Goal: Communication & Community: Answer question/provide support

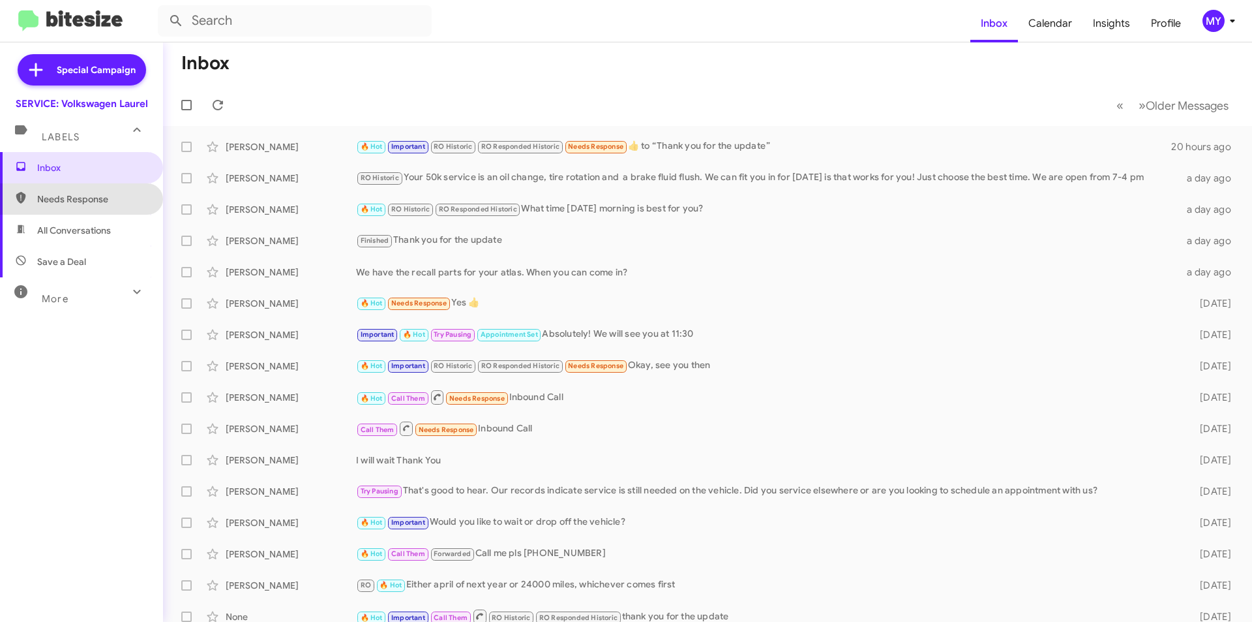
click at [93, 197] on span "Needs Response" at bounding box center [92, 198] width 111 height 13
type input "in:needs-response"
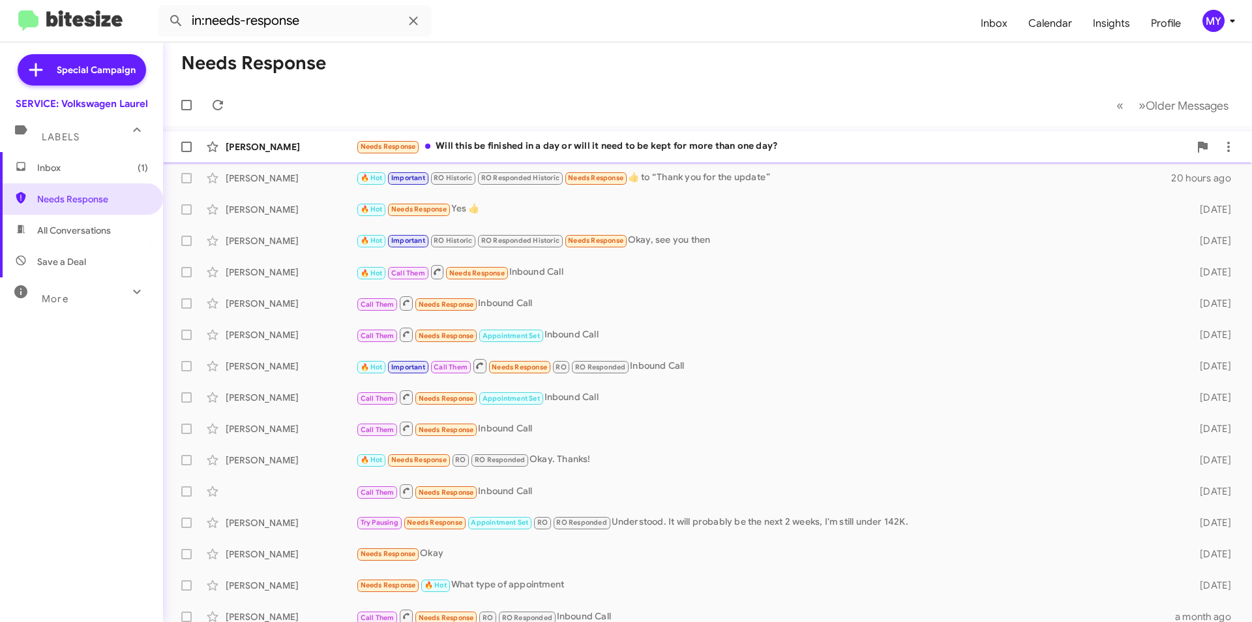
click at [575, 145] on div "Needs Response Will this be finished in a day or will it need to be kept for mo…" at bounding box center [772, 146] width 833 height 15
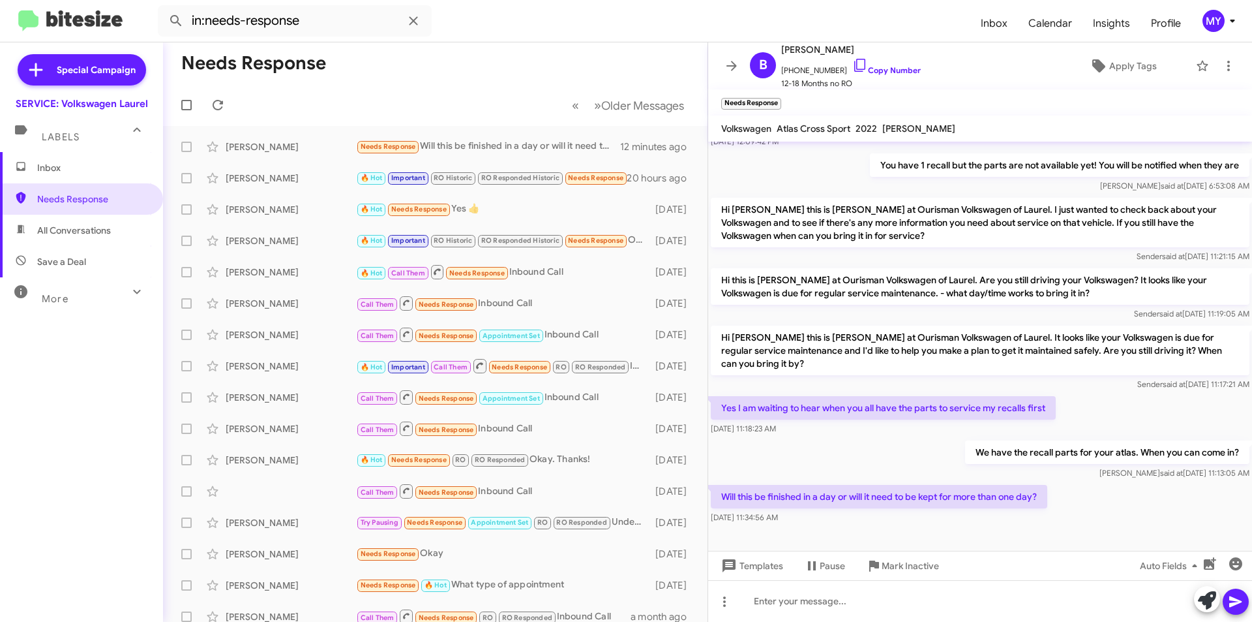
scroll to position [211, 0]
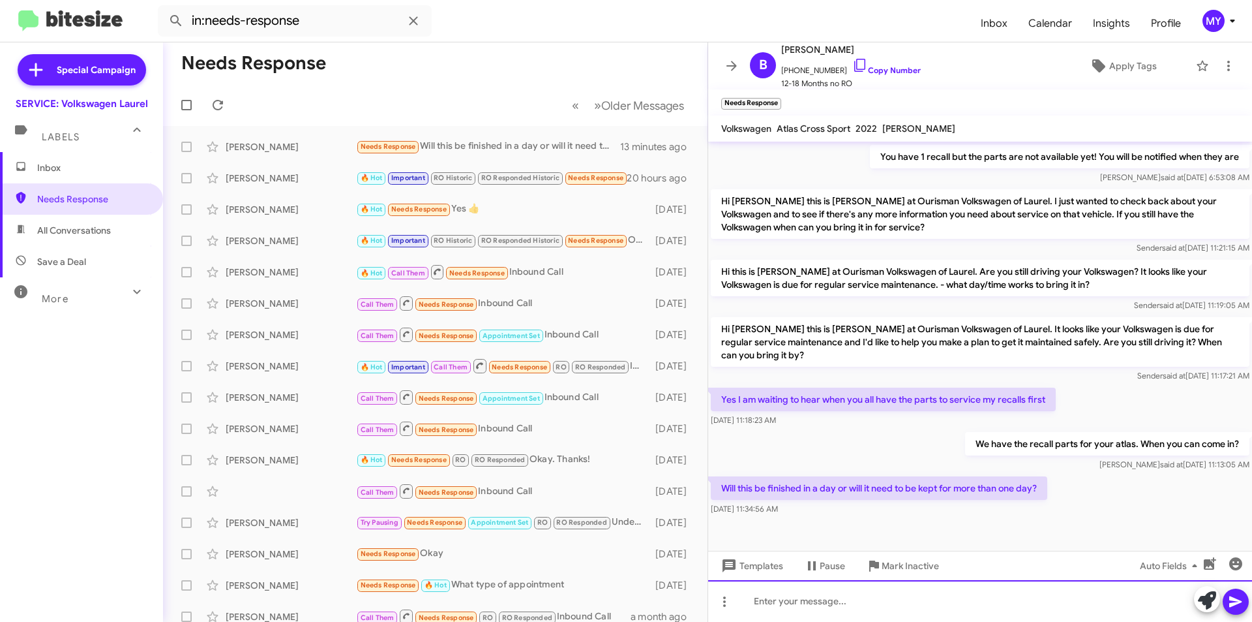
click at [877, 592] on div at bounding box center [980, 601] width 544 height 42
click at [940, 590] on div at bounding box center [980, 601] width 544 height 42
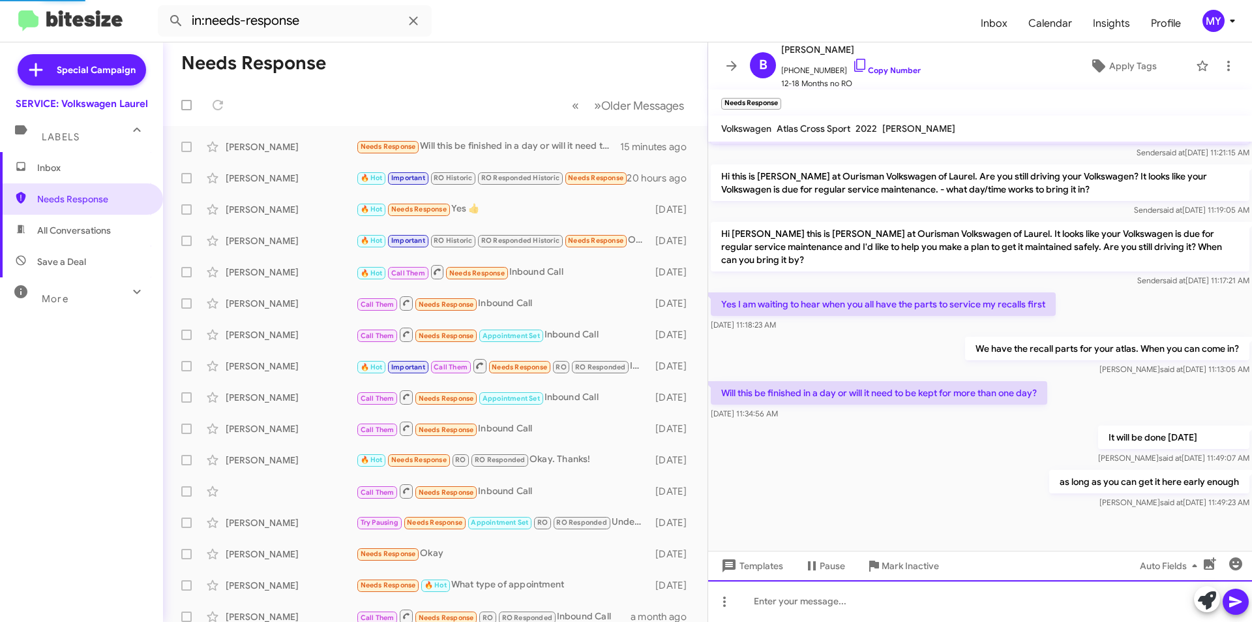
scroll to position [0, 0]
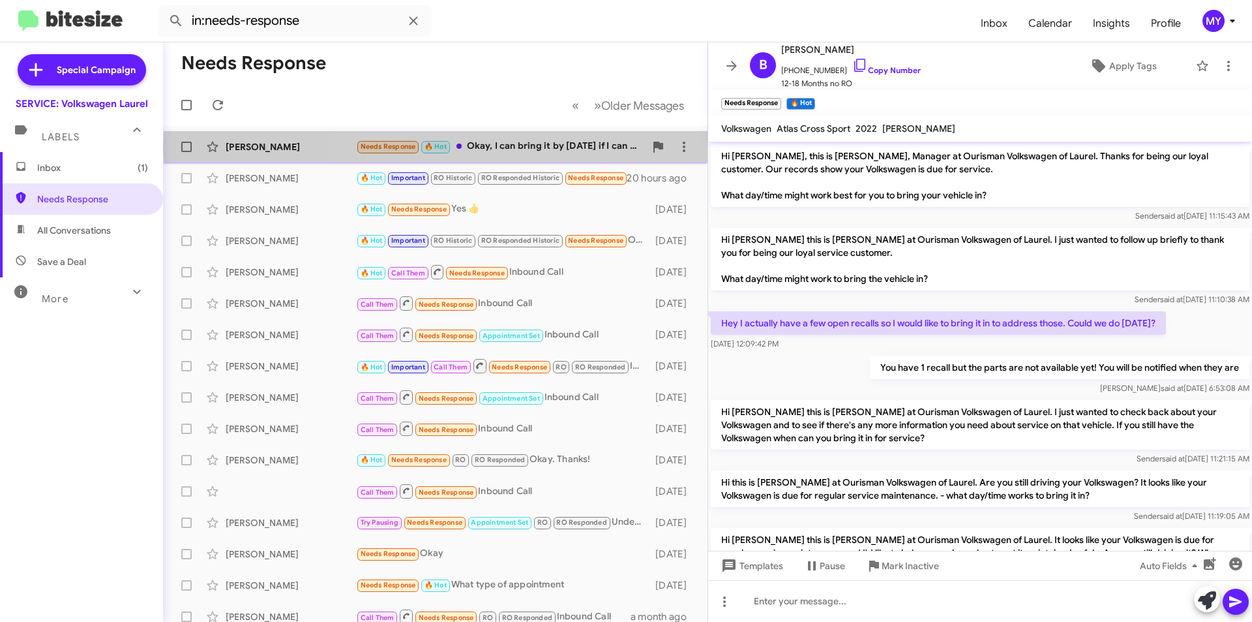
click at [538, 147] on div "Needs Response 🔥 Hot Okay, I can bring it by [DATE] if I can have car back by 4…" at bounding box center [500, 146] width 289 height 15
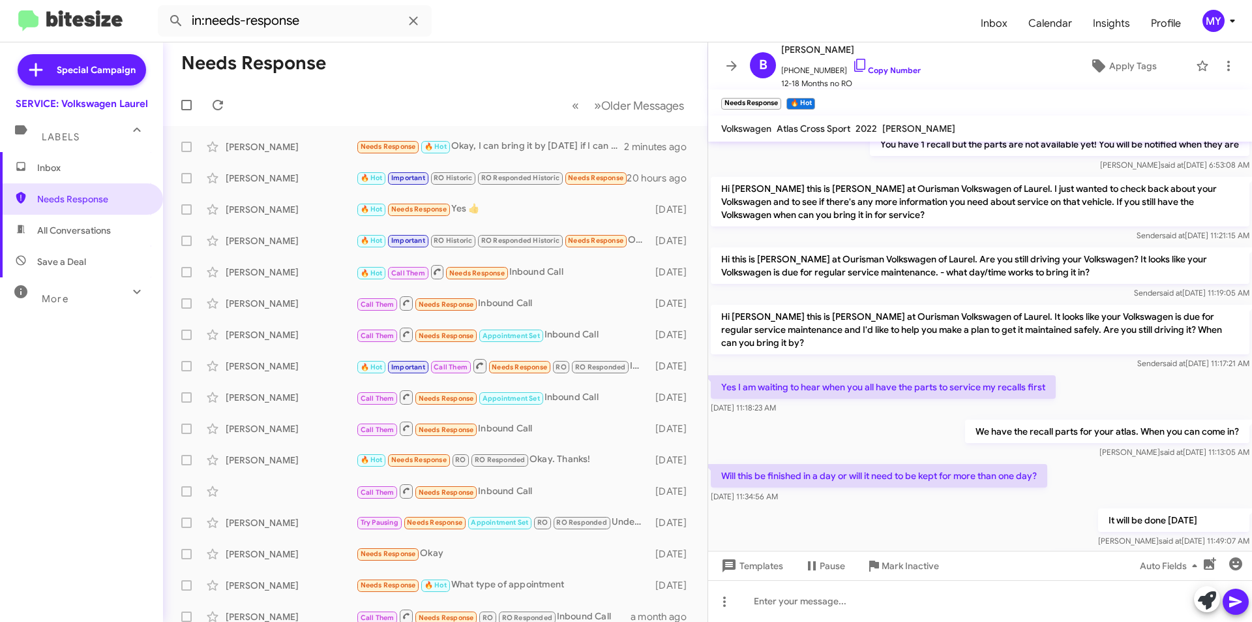
scroll to position [353, 0]
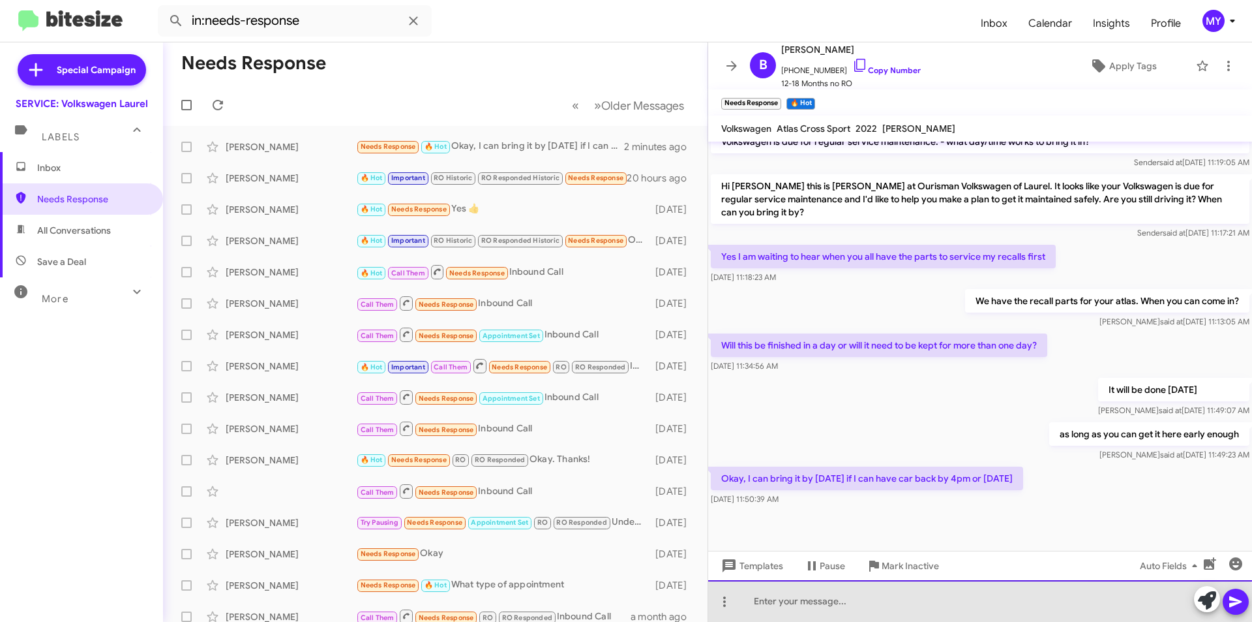
click at [839, 608] on div at bounding box center [980, 601] width 544 height 42
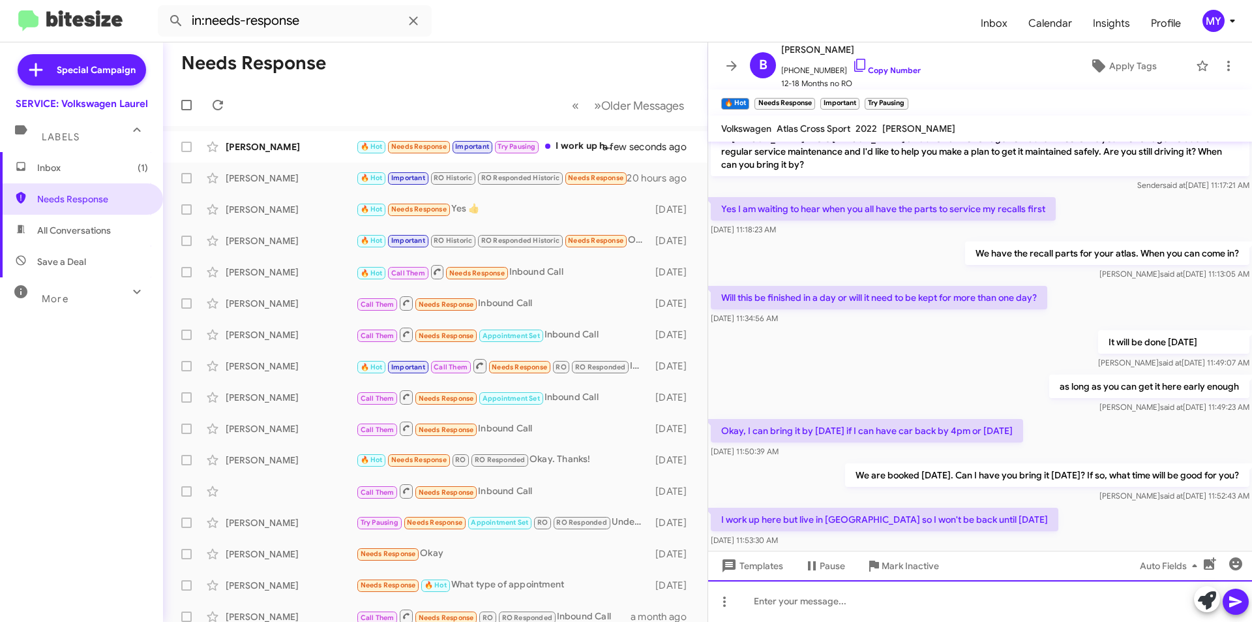
scroll to position [0, 0]
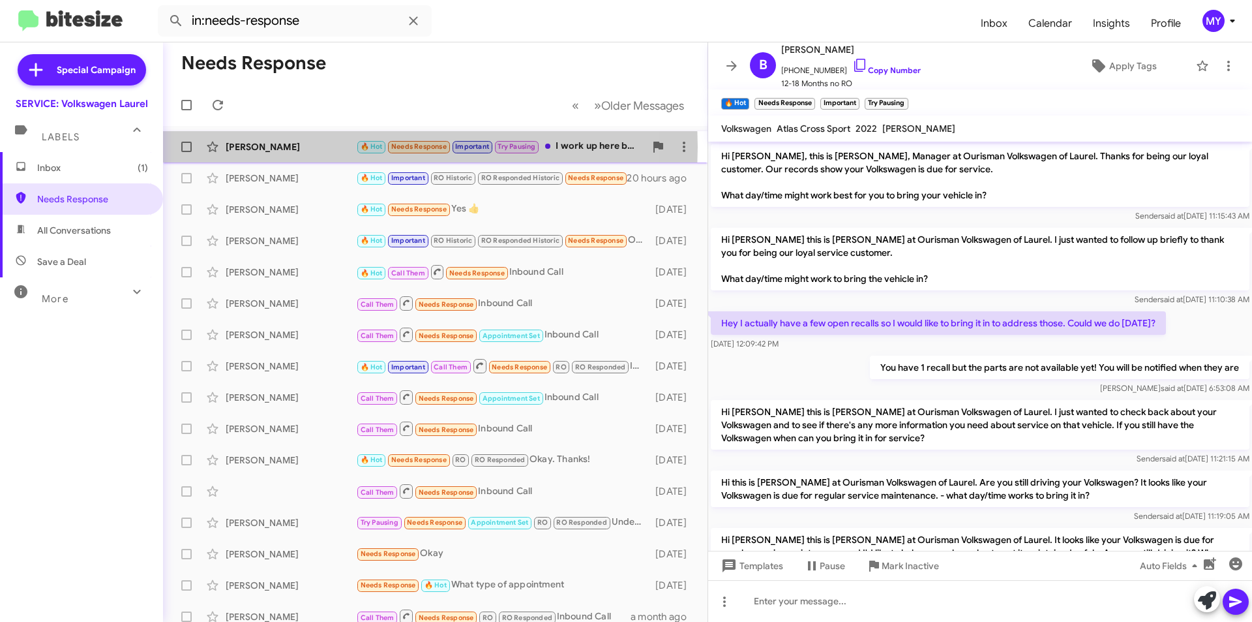
click at [265, 147] on div "[PERSON_NAME]" at bounding box center [291, 146] width 130 height 13
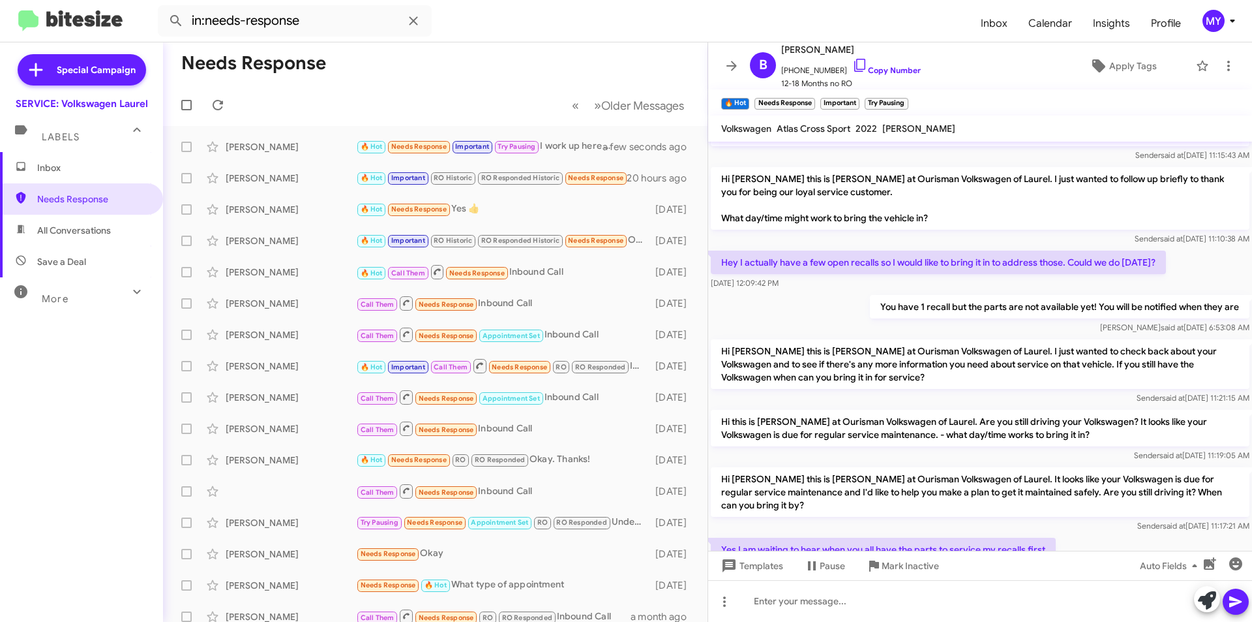
scroll to position [449, 0]
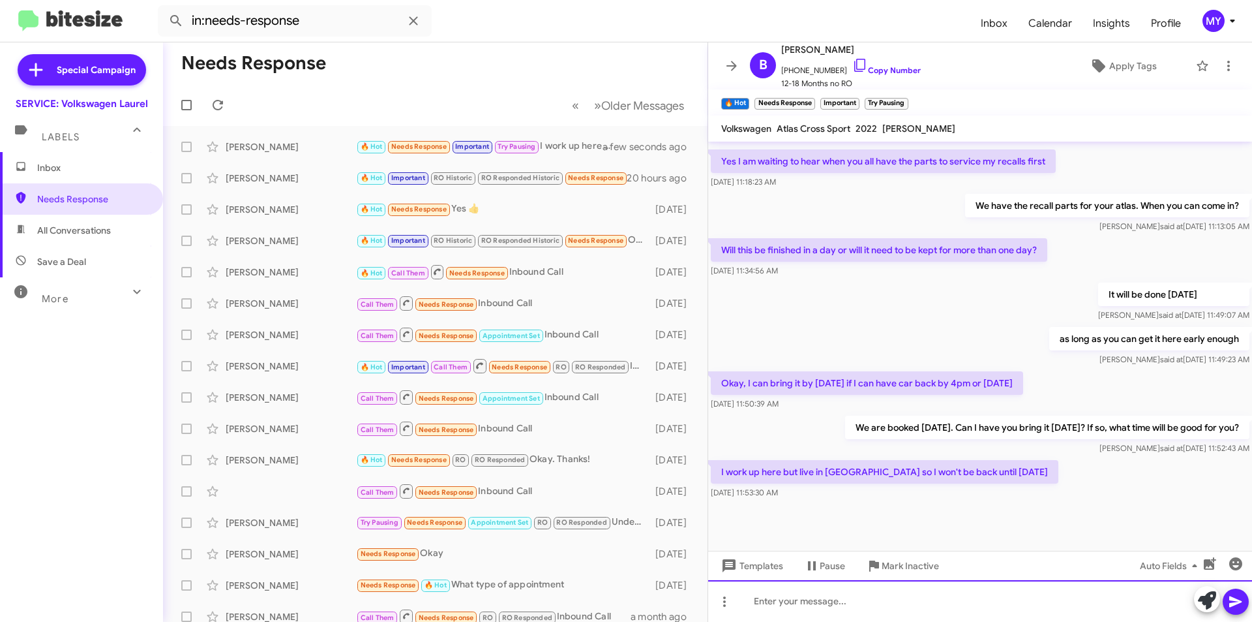
click at [835, 611] on div at bounding box center [980, 601] width 544 height 42
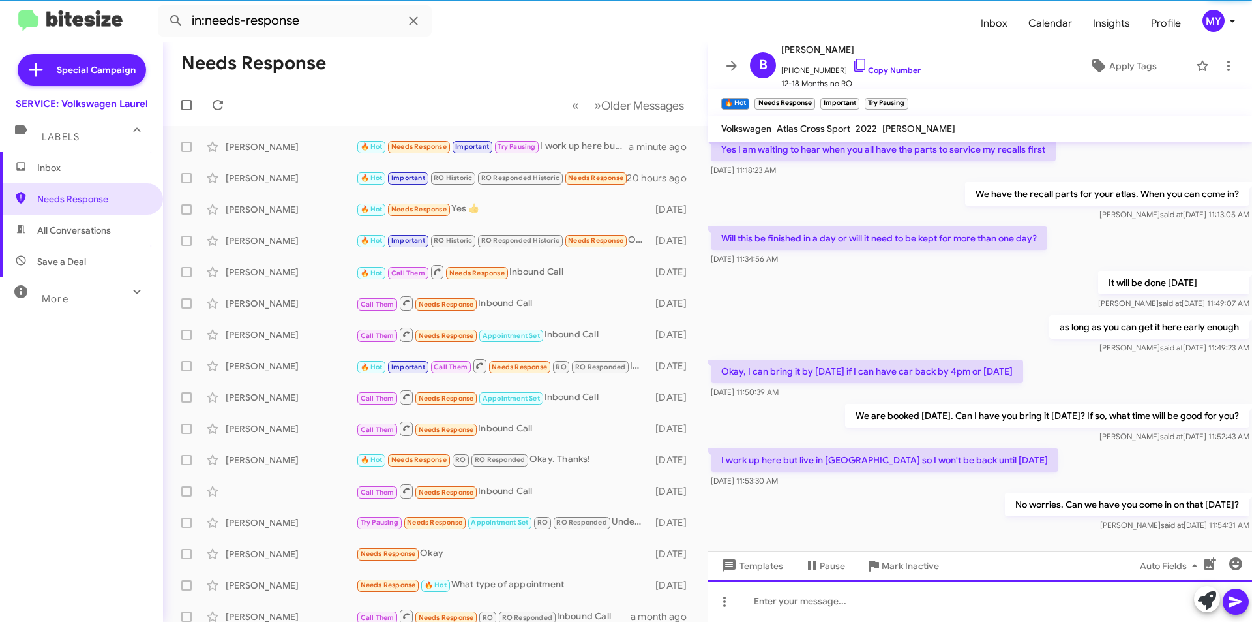
scroll to position [496, 0]
